Goal: Find specific page/section: Find specific page/section

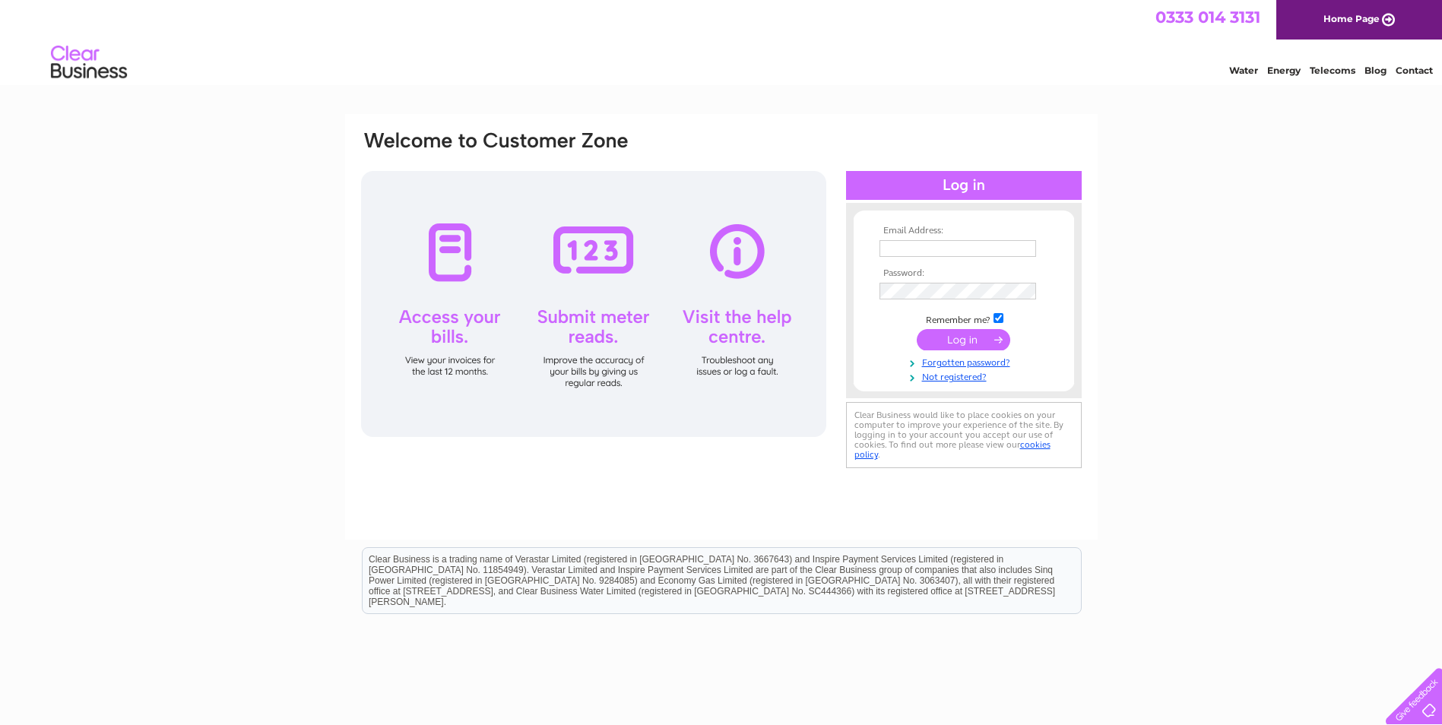
type input "natalias@charterhall.net"
click at [958, 340] on input "submit" at bounding box center [964, 339] width 94 height 21
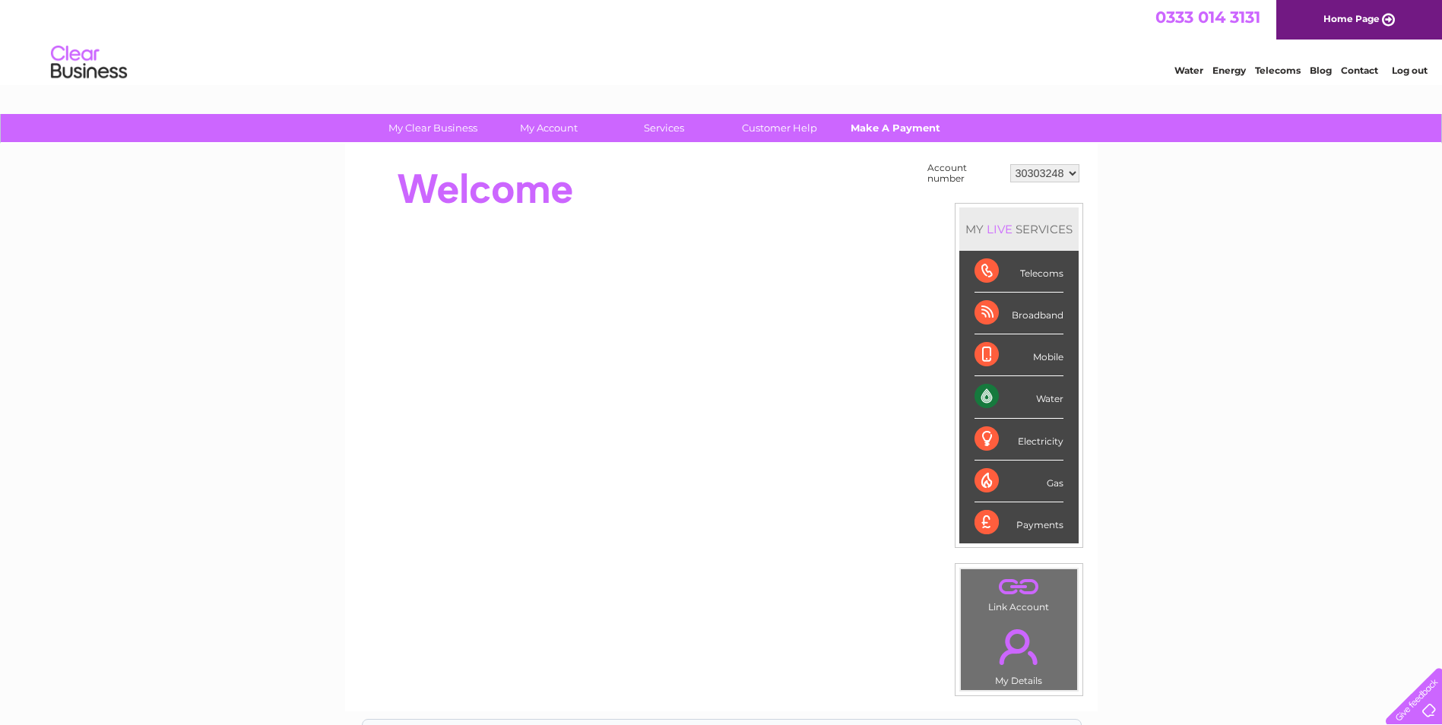
click at [889, 127] on link "Make A Payment" at bounding box center [894, 128] width 125 height 28
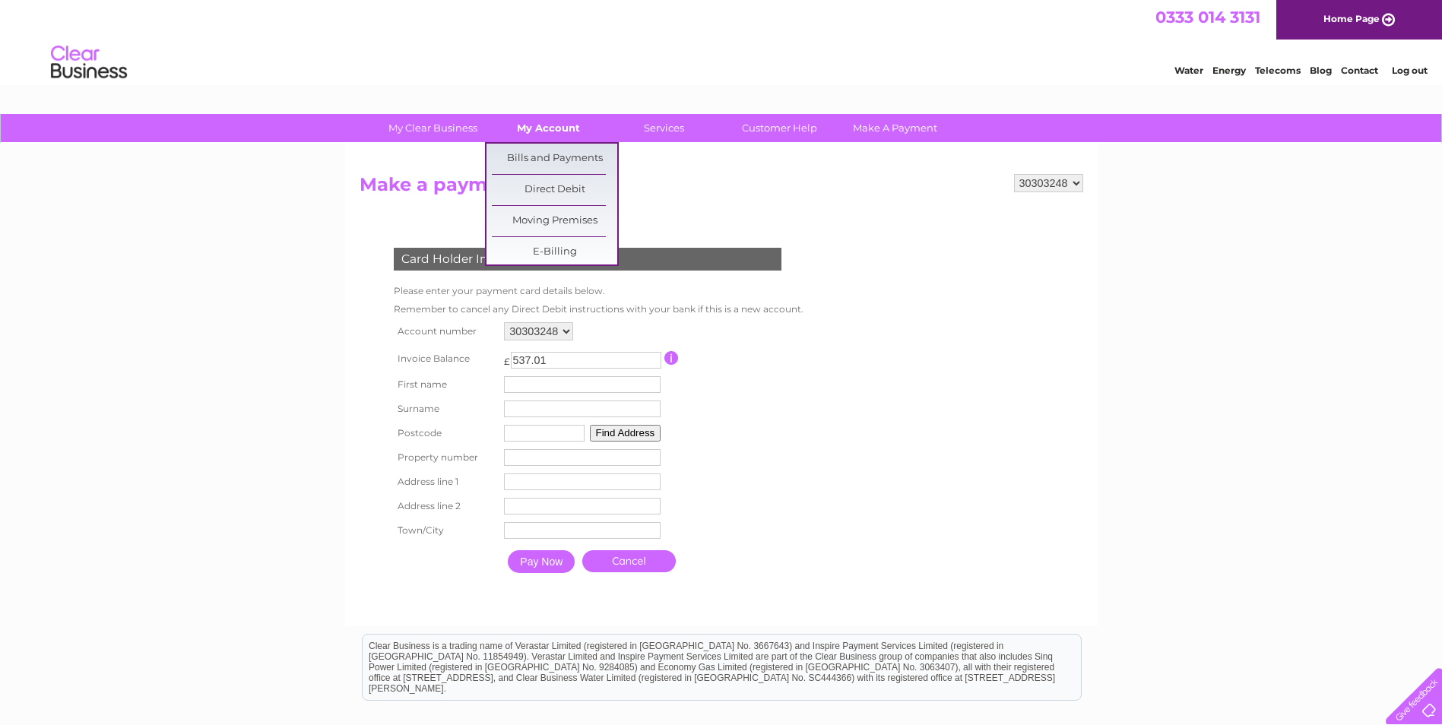
click at [568, 130] on link "My Account" at bounding box center [548, 128] width 125 height 28
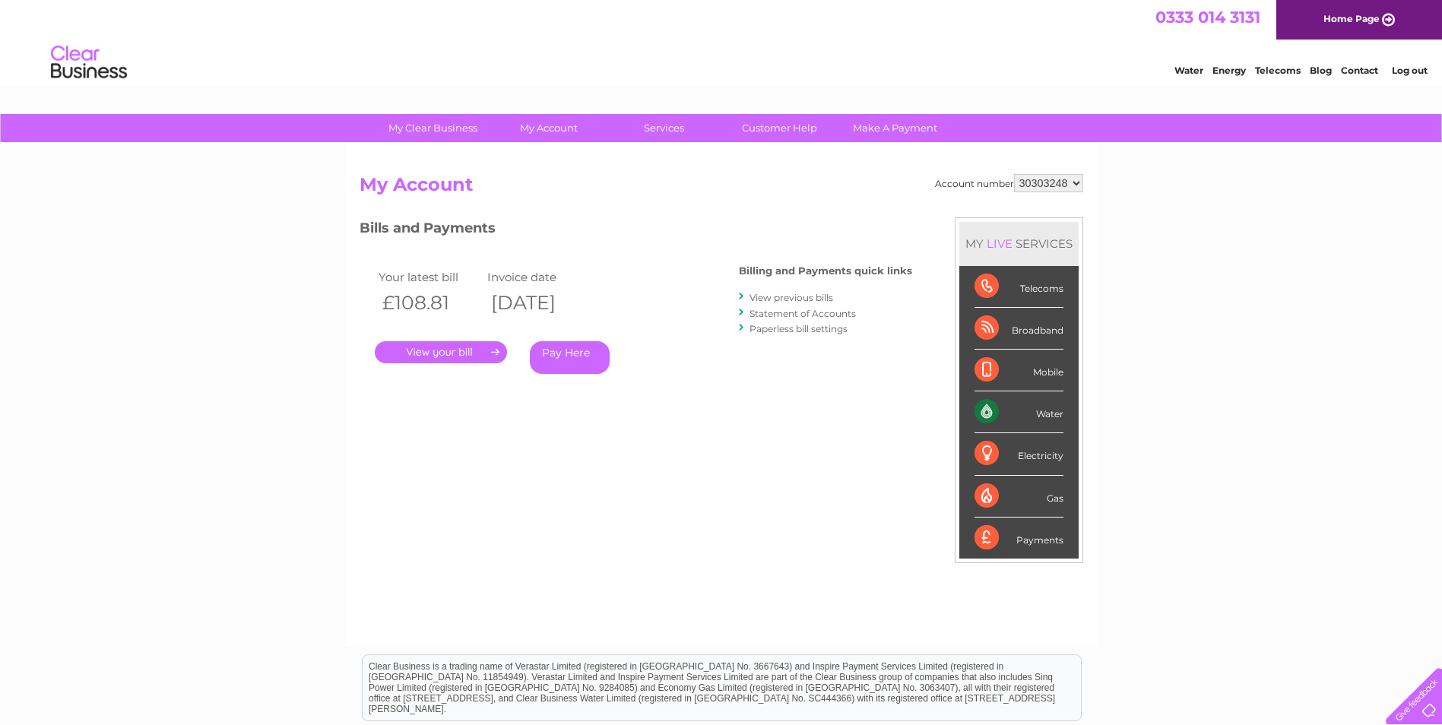
click at [451, 350] on link "." at bounding box center [441, 352] width 132 height 22
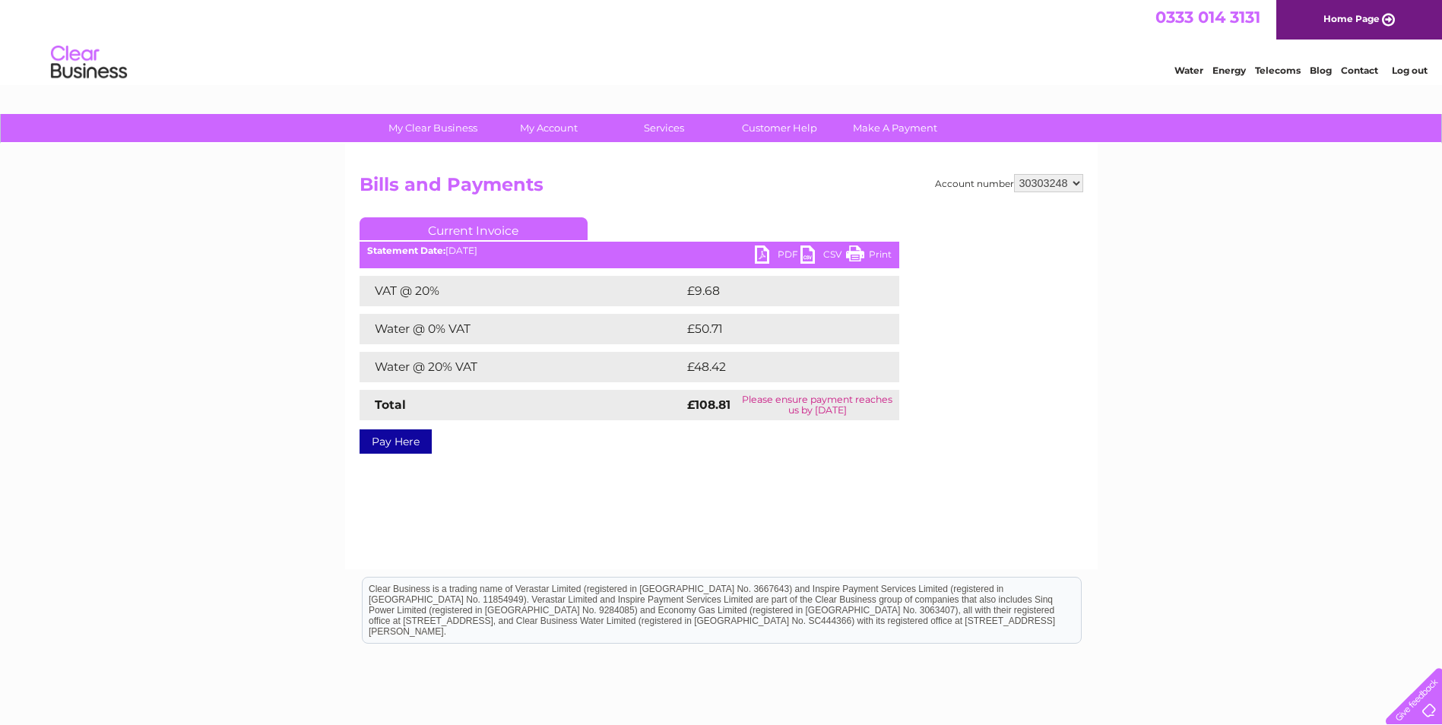
click at [773, 246] on link "PDF" at bounding box center [778, 257] width 46 height 22
click at [1418, 71] on link "Log out" at bounding box center [1410, 70] width 36 height 11
